Goal: Transaction & Acquisition: Book appointment/travel/reservation

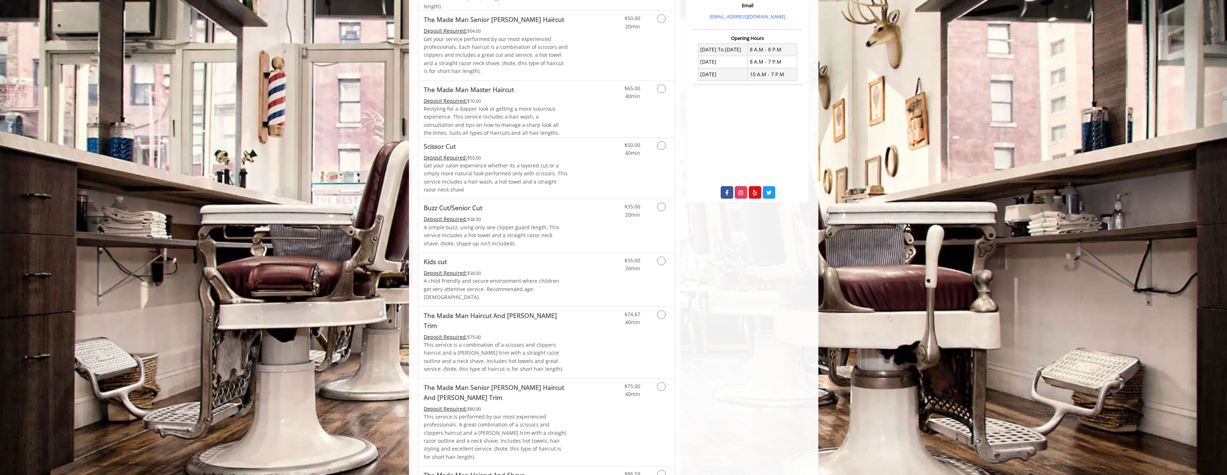
scroll to position [265, 0]
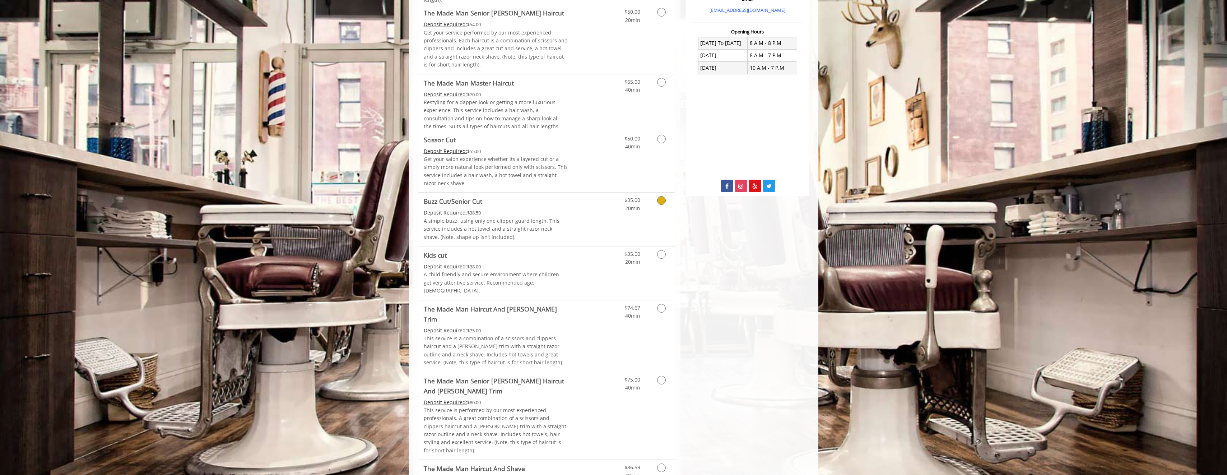
click at [660, 201] on icon "Grooming services" at bounding box center [661, 200] width 9 height 9
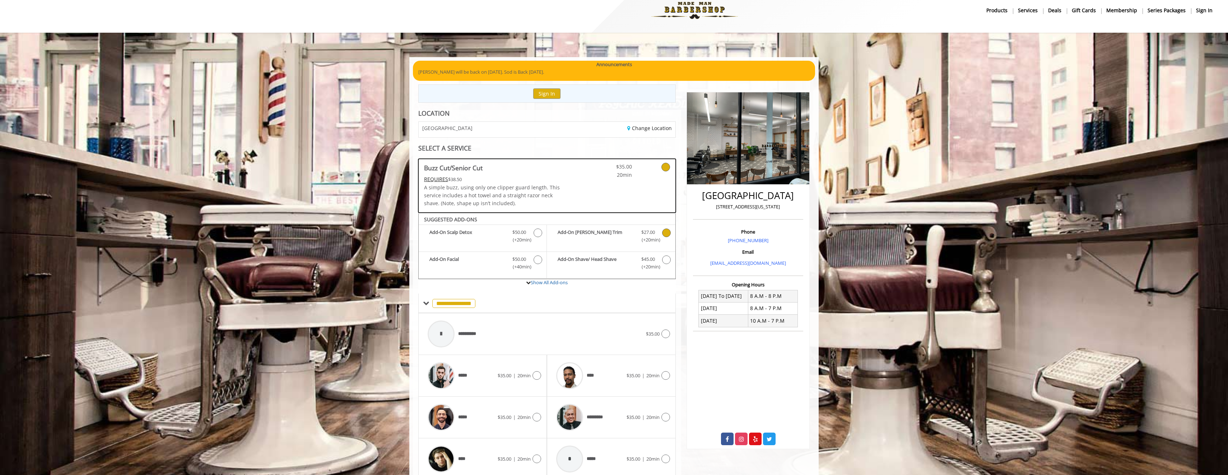
scroll to position [42, 0]
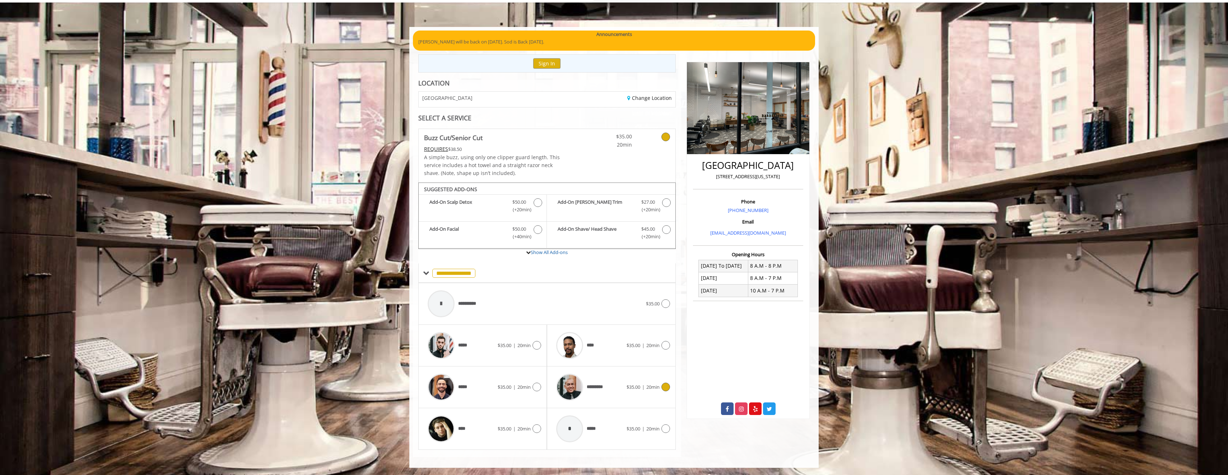
click at [665, 387] on icon at bounding box center [666, 387] width 9 height 9
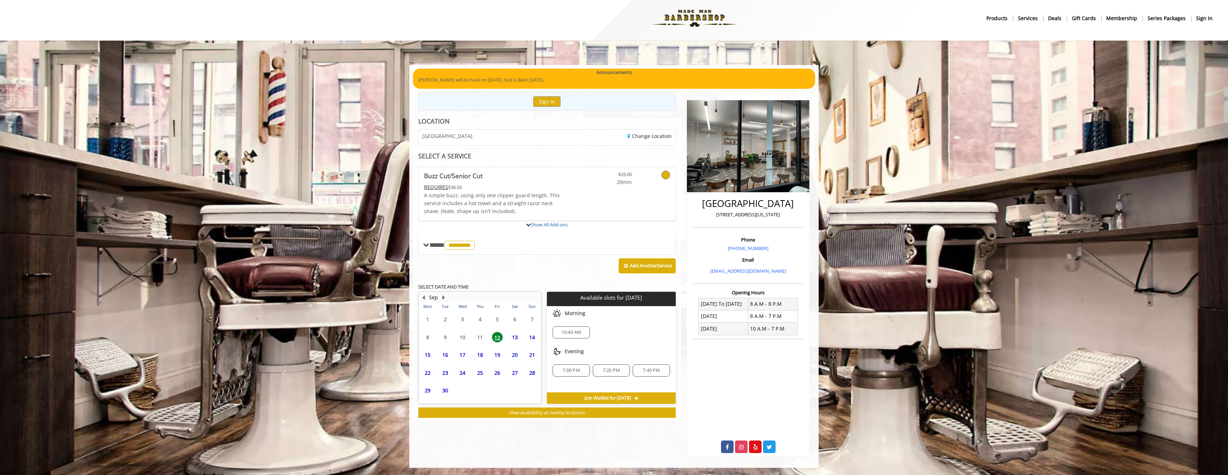
scroll to position [34, 0]
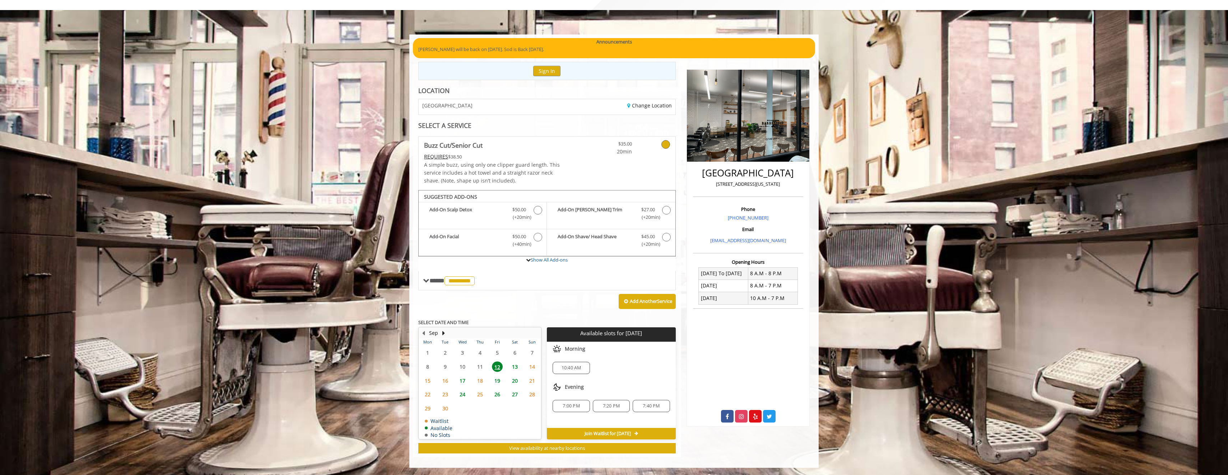
click at [649, 407] on span "7:40 PM" at bounding box center [651, 406] width 17 height 6
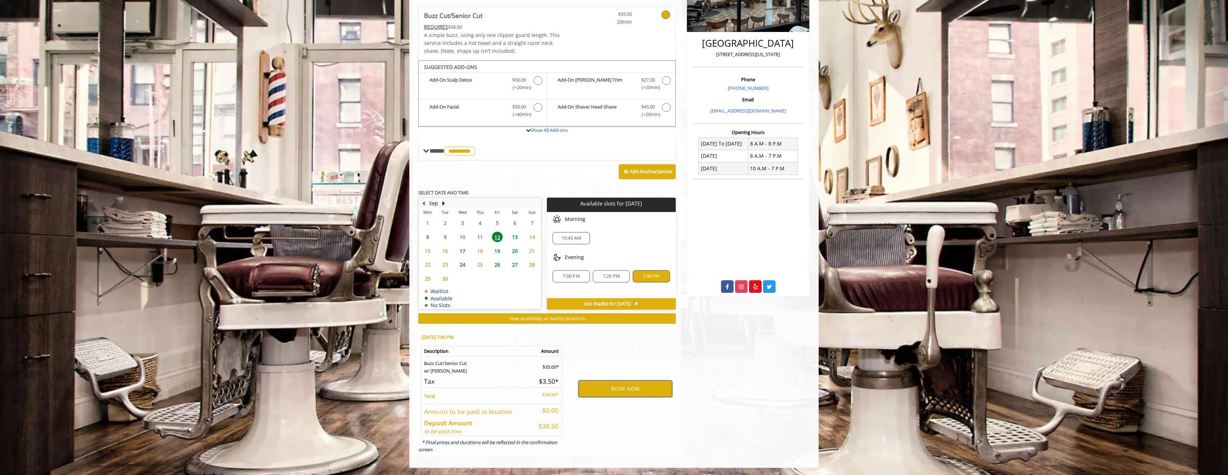
click at [618, 389] on button "BOOK NOW" at bounding box center [626, 388] width 94 height 17
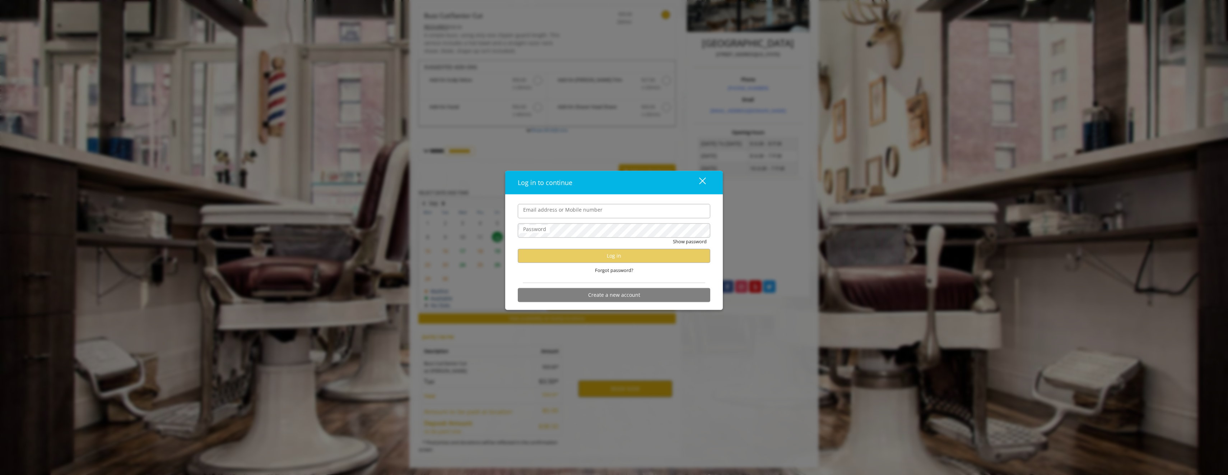
type input "**********"
click at [698, 243] on button "Show password" at bounding box center [690, 241] width 34 height 8
click at [680, 254] on button "Log in" at bounding box center [614, 256] width 193 height 14
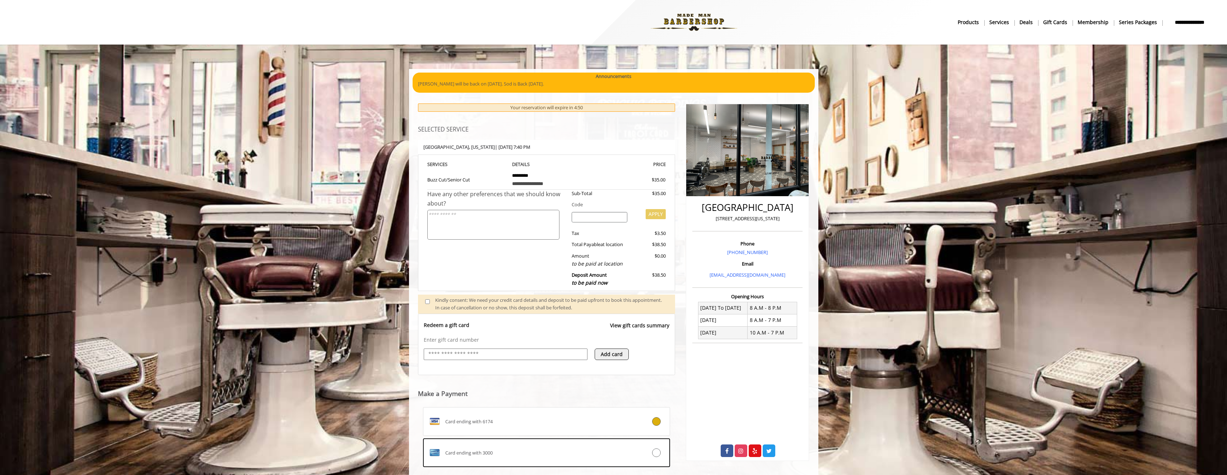
scroll to position [83, 0]
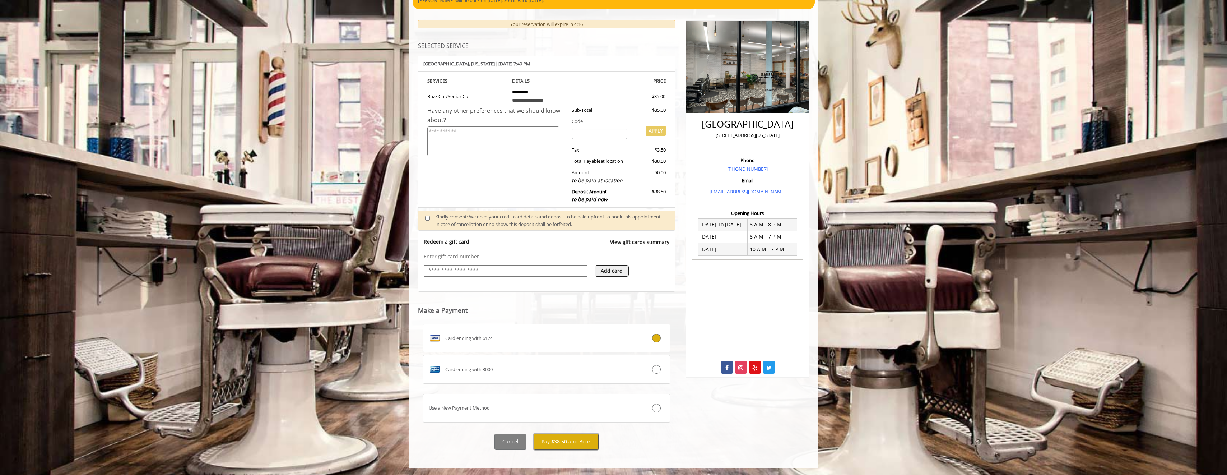
click at [562, 441] on button "Pay $38.50 and Book" at bounding box center [566, 442] width 65 height 16
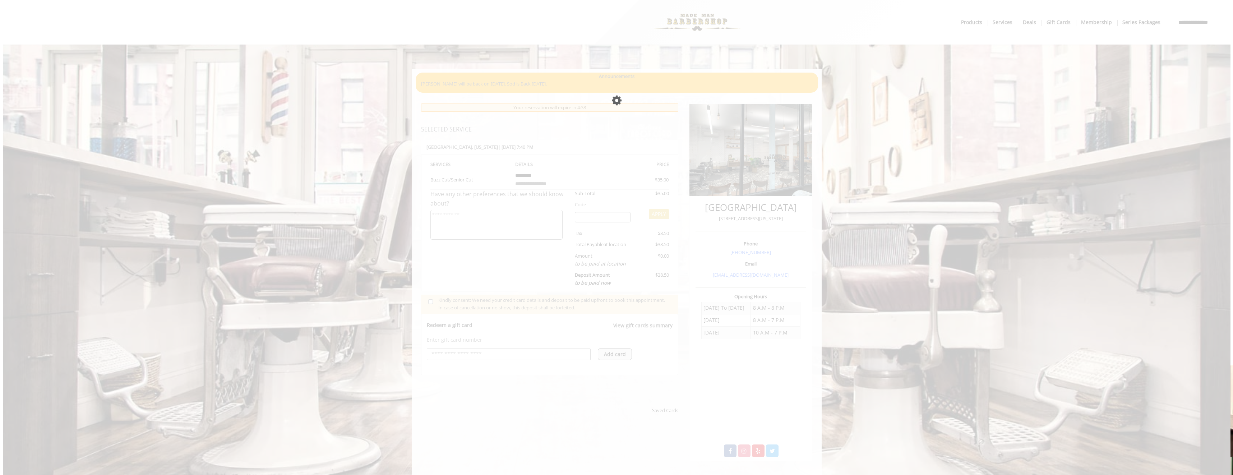
scroll to position [0, 0]
